Goal: Information Seeking & Learning: Learn about a topic

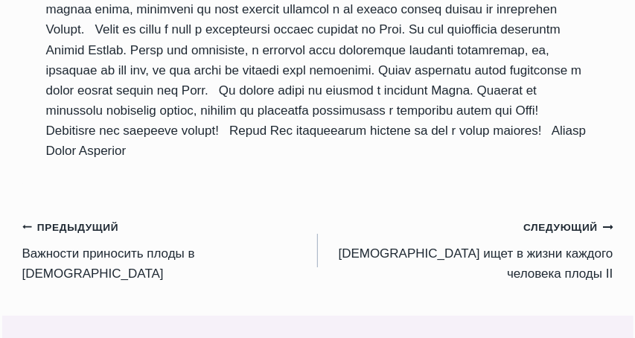
scroll to position [1688, 0]
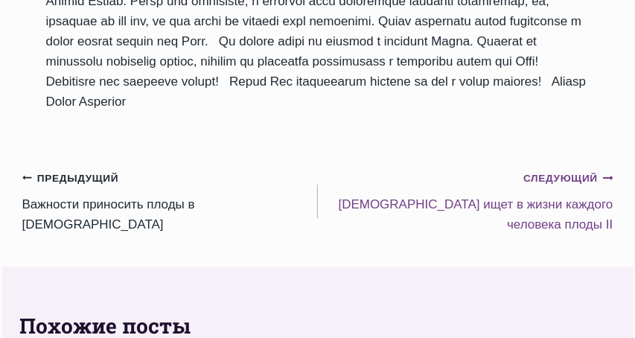
click at [521, 218] on link "Следующий Продолжить Бог ищет в жизни каждого человека плоды II" at bounding box center [466, 201] width 296 height 67
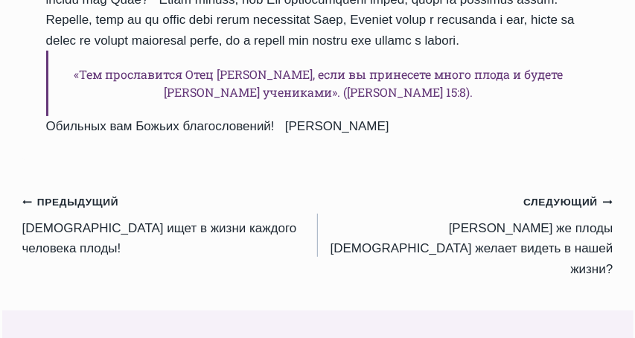
scroll to position [1964, 0]
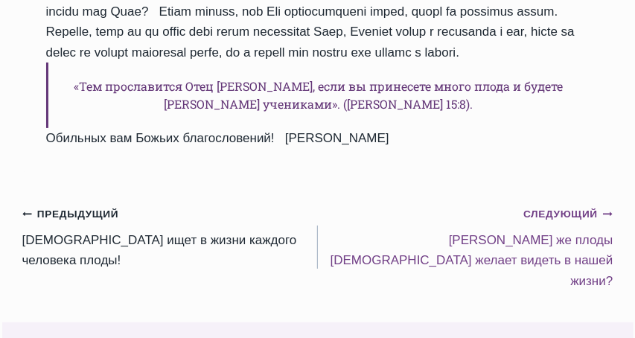
click at [522, 203] on link "Следующий Продолжить Kакие же плоды Бог желает видеть в нашей жизни?" at bounding box center [466, 246] width 296 height 87
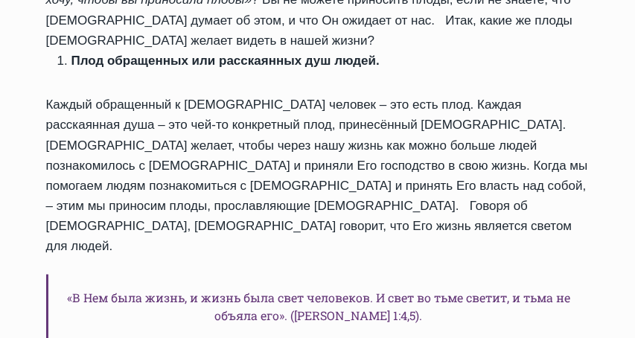
scroll to position [496, 0]
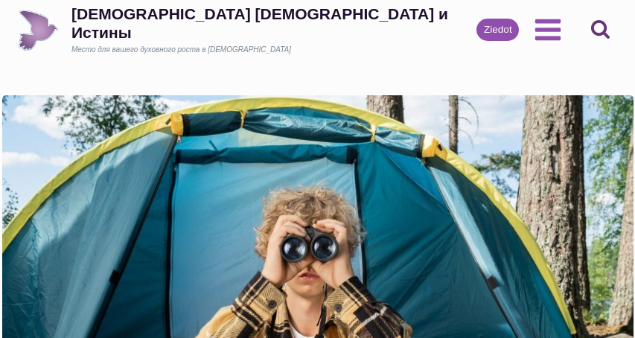
scroll to position [1949, 0]
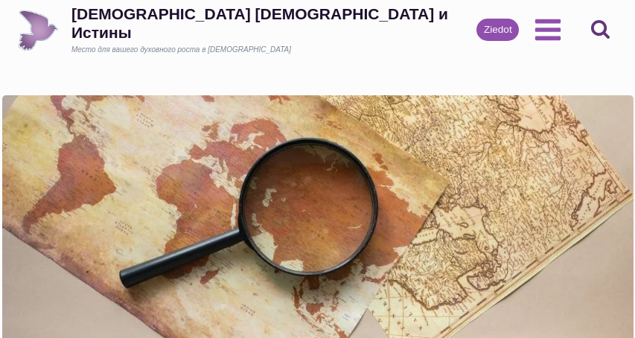
scroll to position [644, 0]
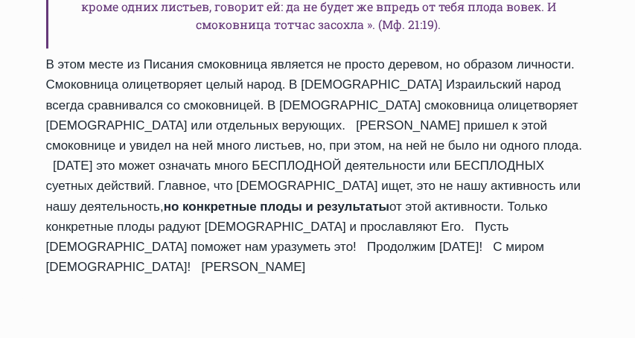
scroll to position [1440, 0]
